Goal: Task Accomplishment & Management: Understand process/instructions

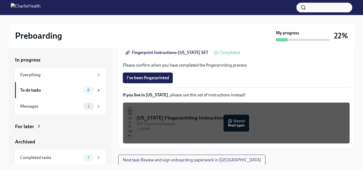
scroll to position [126, 0]
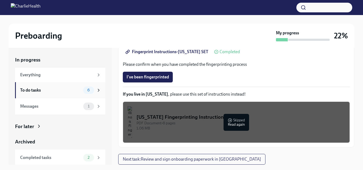
click at [58, 92] on div "To do tasks" at bounding box center [50, 90] width 61 height 6
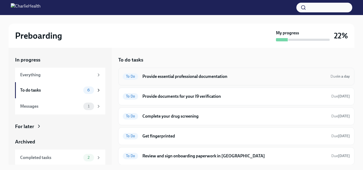
click at [186, 76] on h6 "Provide essential professional documentation" at bounding box center [235, 77] width 184 height 6
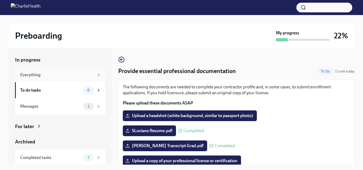
click at [49, 71] on div "Everything" at bounding box center [60, 75] width 90 height 15
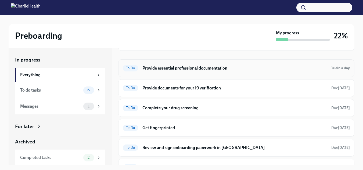
scroll to position [54, 0]
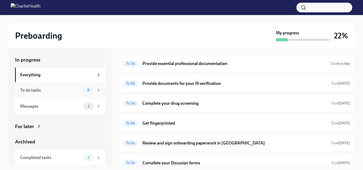
click at [58, 91] on div "To do tasks" at bounding box center [50, 90] width 61 height 6
click at [175, 80] on div "To Do Provide documents for your I9 verification Due [DATE]" at bounding box center [236, 83] width 227 height 9
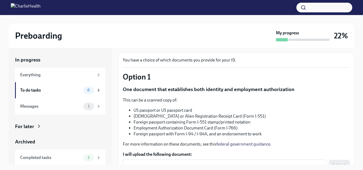
scroll to position [54, 0]
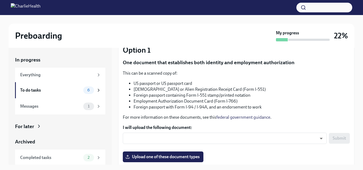
drag, startPoint x: 132, startPoint y: 90, endPoint x: 151, endPoint y: 90, distance: 18.8
click at [146, 90] on ul "US passport or US passport card [DEMOGRAPHIC_DATA] or Alien Registration Receip…" at bounding box center [236, 96] width 227 height 30
click at [147, 94] on li "Foreign passport containing Form I-551 stamp/printed notation" at bounding box center [242, 96] width 217 height 6
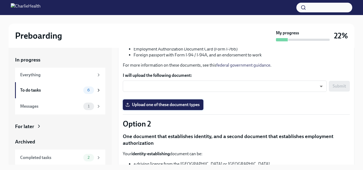
scroll to position [108, 0]
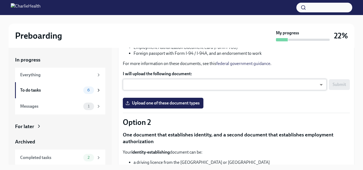
click at [171, 83] on body "Preboarding My progress 22% In progress Everything To do tasks 6 Messages 1 For…" at bounding box center [181, 90] width 363 height 180
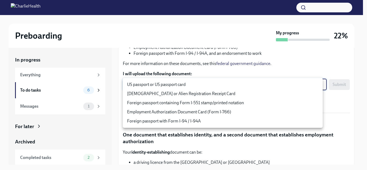
click at [182, 72] on div at bounding box center [183, 85] width 367 height 170
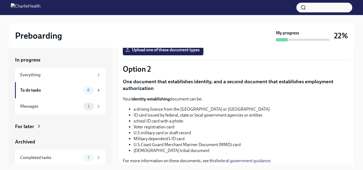
scroll to position [161, 0]
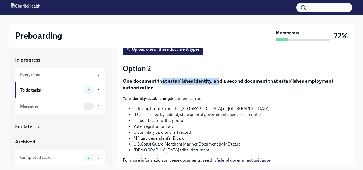
drag, startPoint x: 163, startPoint y: 78, endPoint x: 241, endPoint y: 79, distance: 77.7
click at [238, 78] on p "One document that establishes identity, and a second document that establishes …" at bounding box center [236, 85] width 227 height 14
click at [154, 85] on p "One document that establishes identity, and a second document that establishes …" at bounding box center [236, 85] width 227 height 14
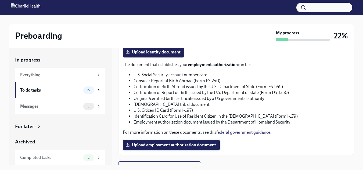
scroll to position [290, 0]
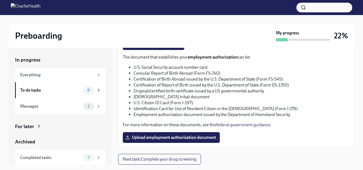
click at [154, 158] on span "Next task : Complete your drug screening" at bounding box center [160, 159] width 74 height 5
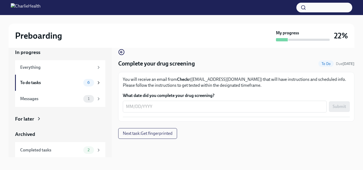
scroll to position [10, 0]
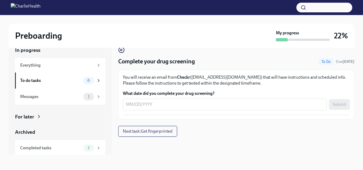
click at [145, 133] on span "Next task : Get fingerprinted" at bounding box center [148, 131] width 50 height 5
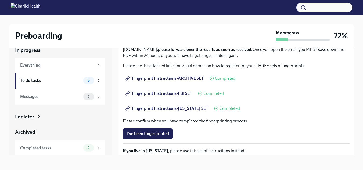
scroll to position [126, 0]
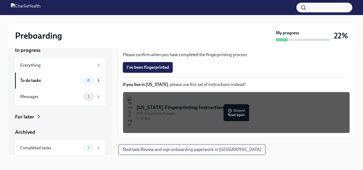
click at [150, 150] on span "Next task : Review and sign onboarding paperwork in [GEOGRAPHIC_DATA]" at bounding box center [192, 149] width 138 height 5
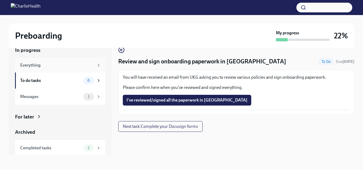
click at [41, 63] on div "Everything" at bounding box center [57, 65] width 74 height 6
